Goal: Go to known website: Go to known website

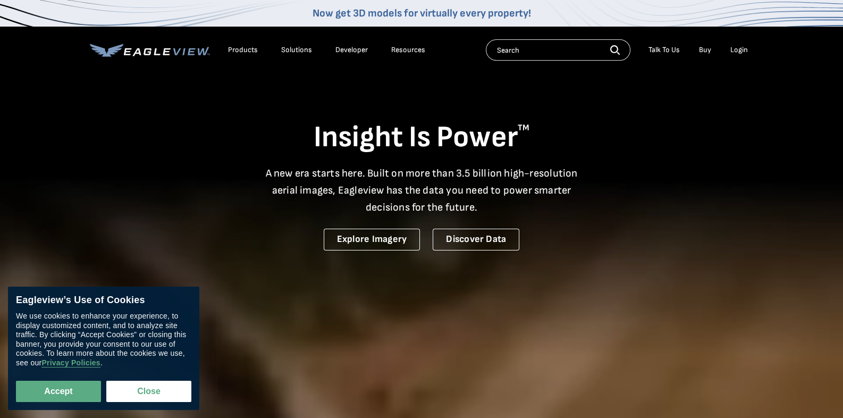
click at [736, 49] on div "Login" at bounding box center [739, 50] width 18 height 10
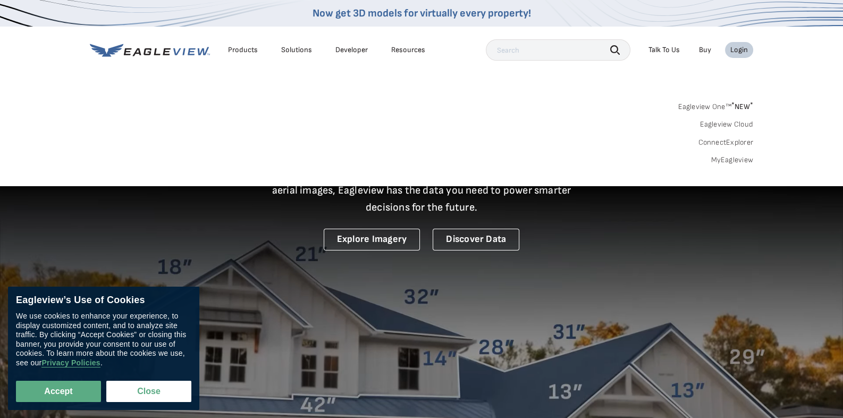
click at [735, 49] on div "Login" at bounding box center [739, 50] width 18 height 10
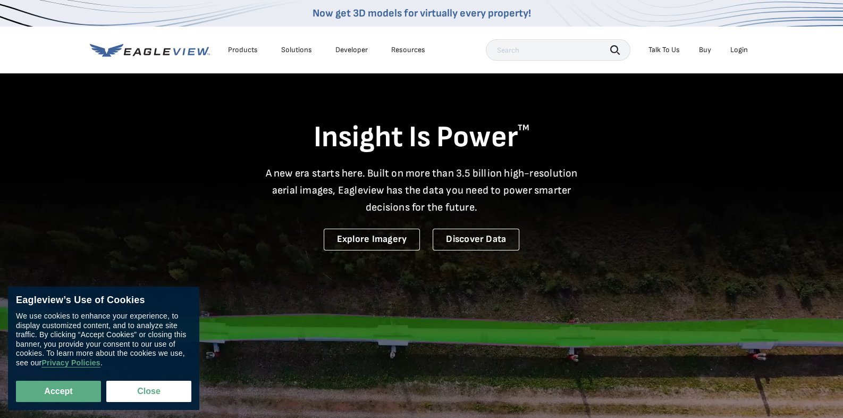
click at [741, 49] on div "Login" at bounding box center [739, 50] width 18 height 10
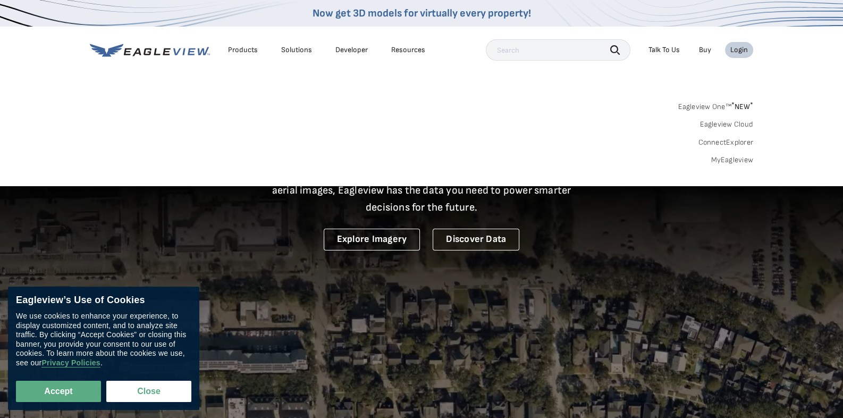
click at [713, 141] on link "ConnectExplorer" at bounding box center [725, 143] width 55 height 10
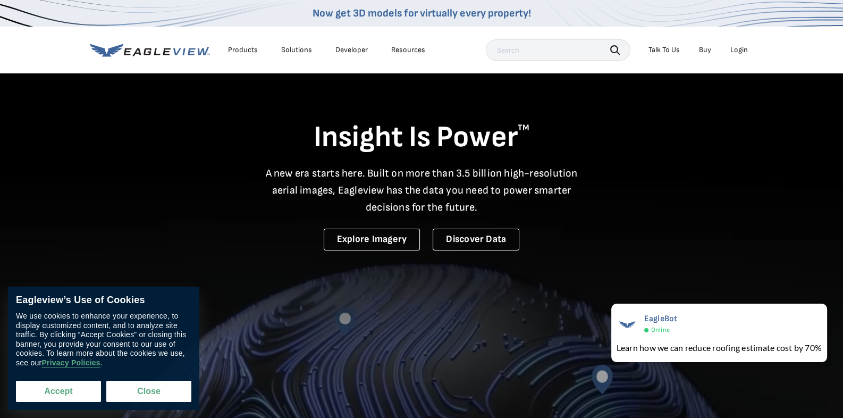
click at [58, 393] on button "Accept" at bounding box center [58, 391] width 85 height 21
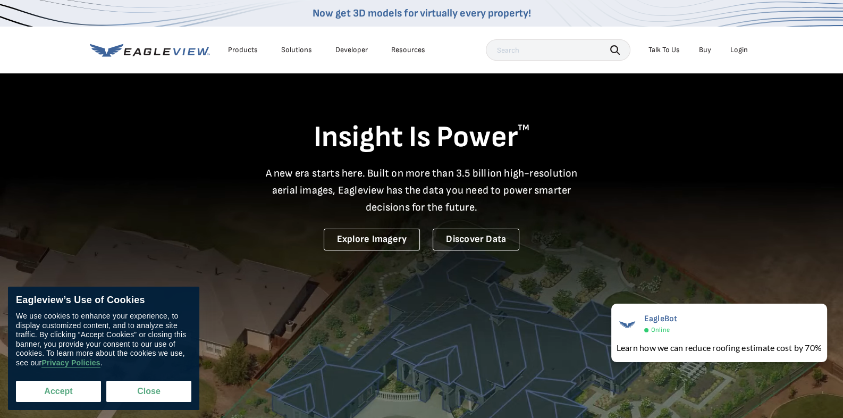
checkbox input "true"
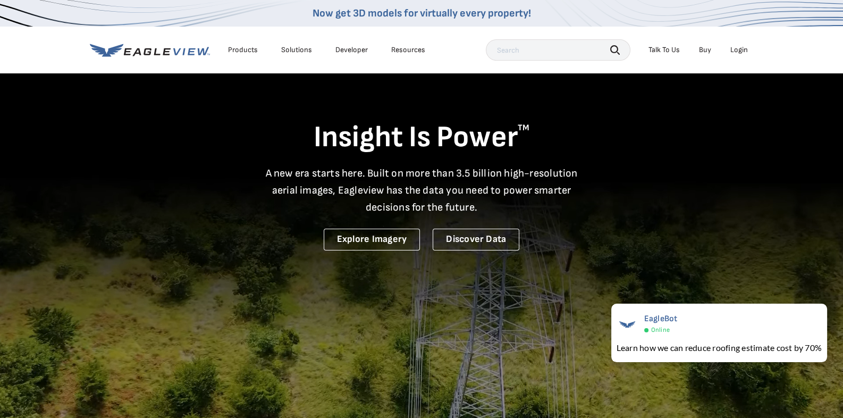
click at [740, 48] on div "Login" at bounding box center [739, 50] width 18 height 10
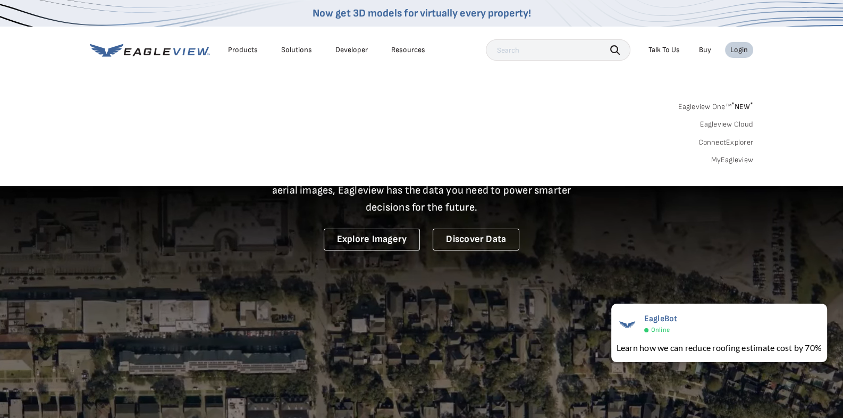
click at [717, 106] on link "Eagleview One™ * NEW *" at bounding box center [715, 105] width 75 height 12
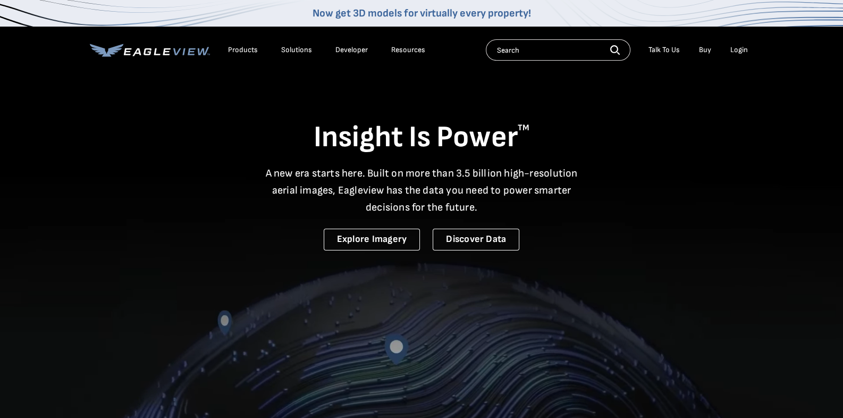
click at [740, 47] on div "Login" at bounding box center [739, 50] width 18 height 10
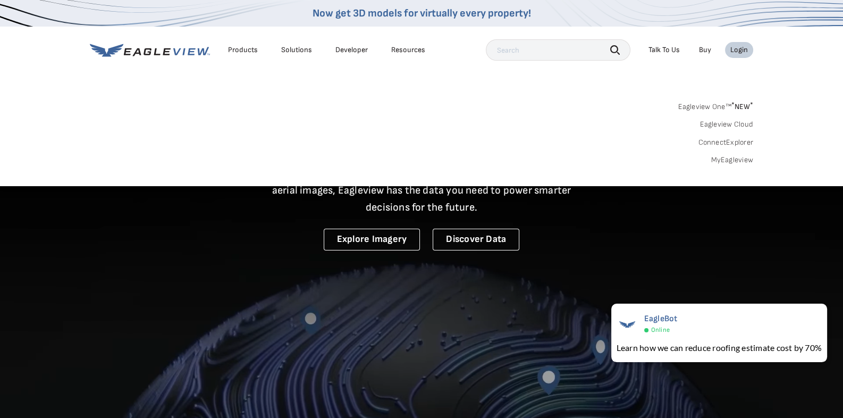
click at [725, 159] on link "MyEagleview" at bounding box center [732, 160] width 43 height 10
